Goal: Task Accomplishment & Management: Use online tool/utility

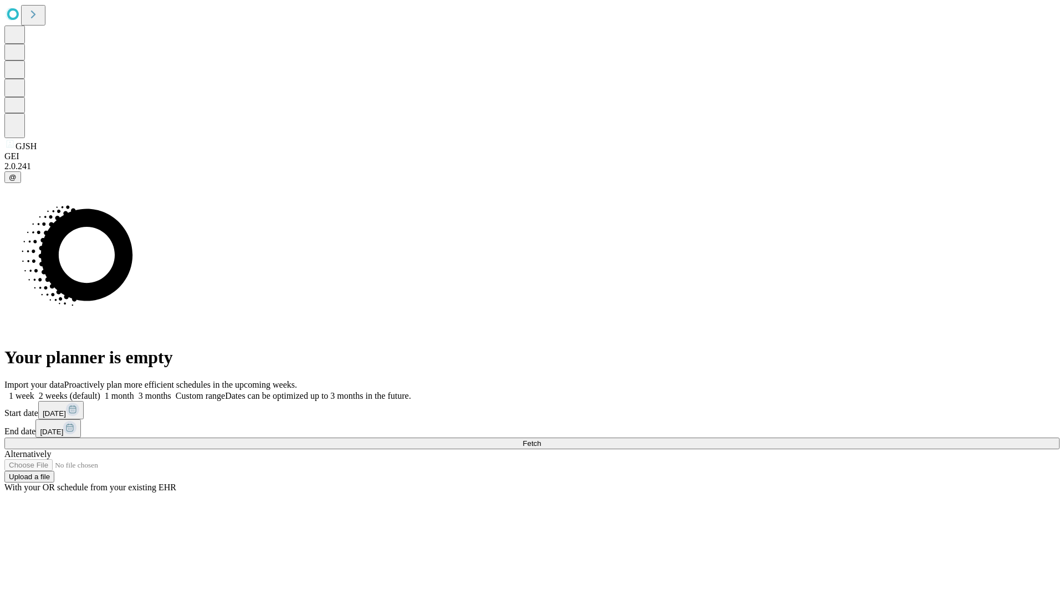
click at [541, 439] on span "Fetch" at bounding box center [532, 443] width 18 height 8
